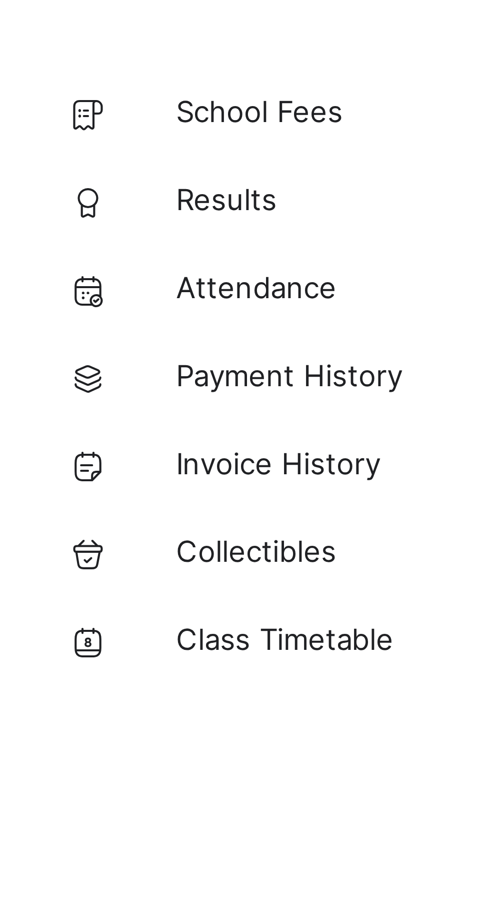
click at [56, 79] on span "Results" at bounding box center [80, 80] width 80 height 10
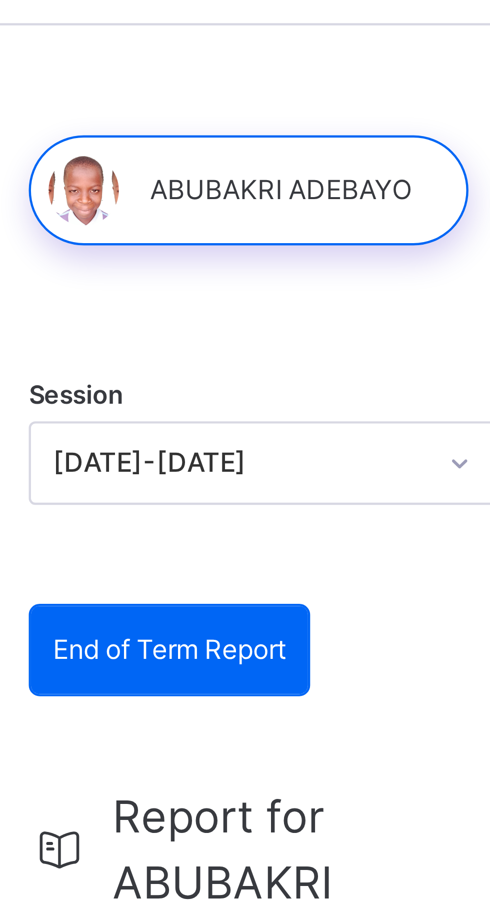
click at [212, 77] on div at bounding box center [188, 77] width 100 height 25
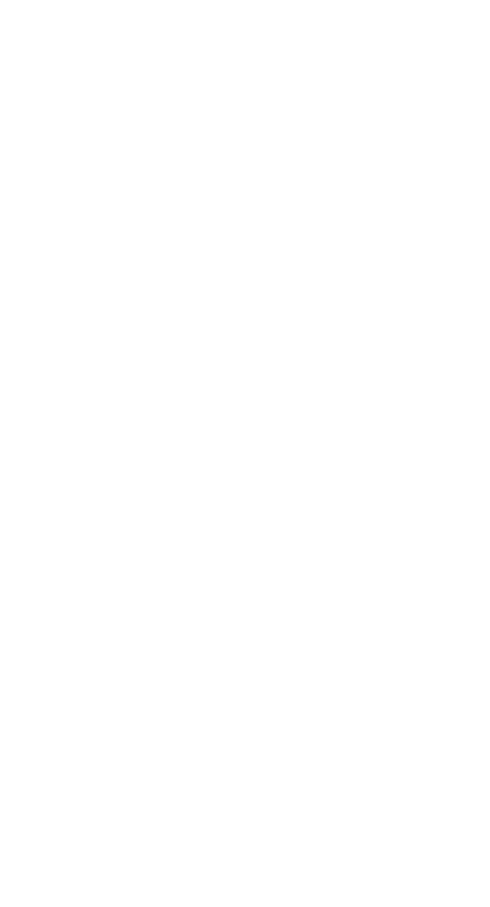
scroll to position [567, 0]
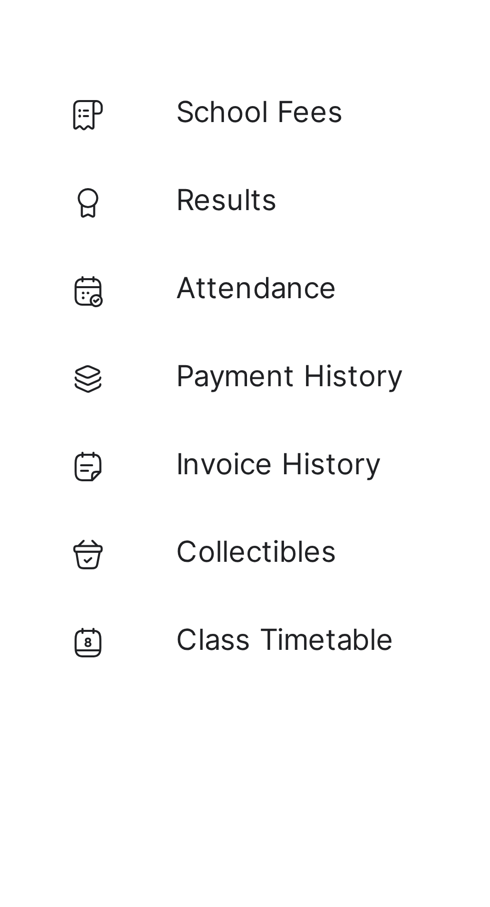
click at [57, 81] on span "Results" at bounding box center [80, 80] width 80 height 10
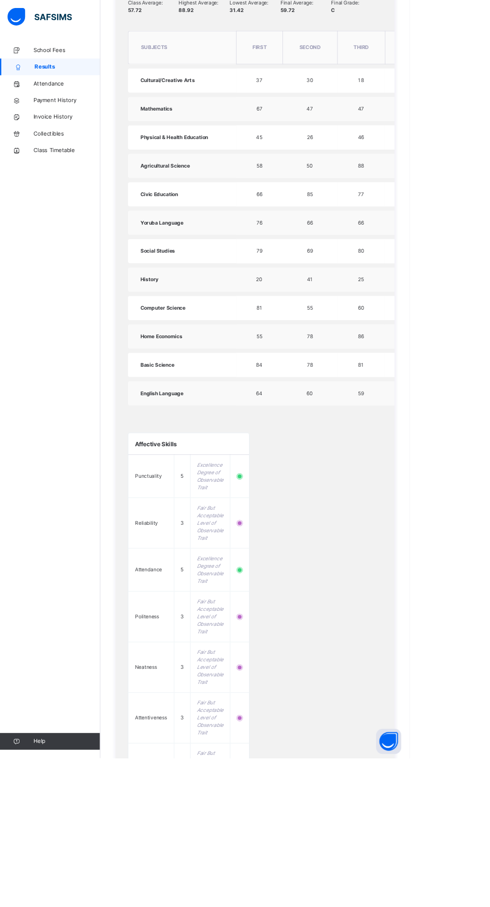
scroll to position [567, 0]
